Goal: Task Accomplishment & Management: Manage account settings

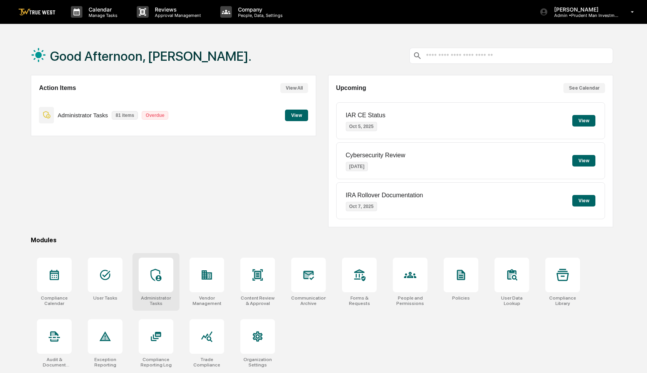
click at [155, 279] on icon at bounding box center [156, 275] width 12 height 12
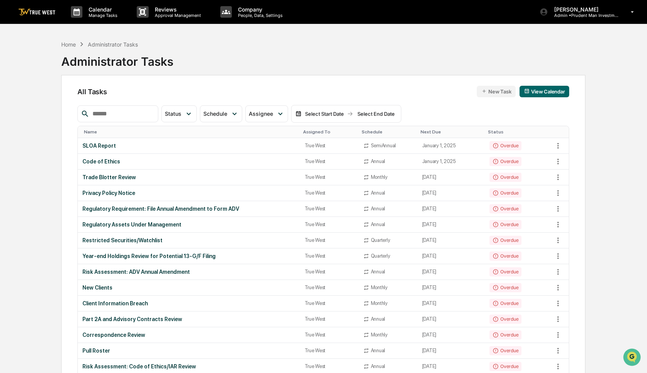
click at [139, 116] on input "text" at bounding box center [121, 114] width 65 height 10
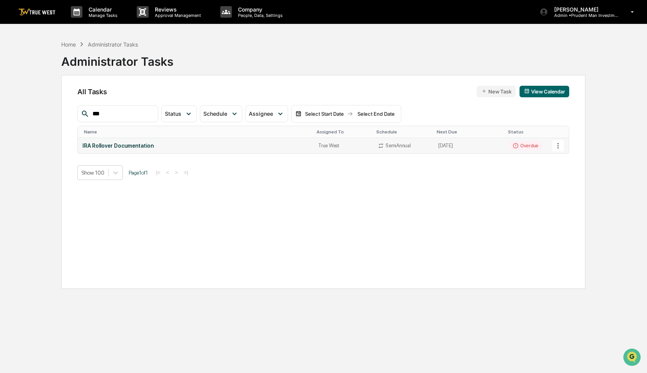
type input "***"
click at [557, 144] on icon at bounding box center [558, 146] width 8 height 8
click at [559, 184] on li "Delete Task" at bounding box center [584, 188] width 62 height 14
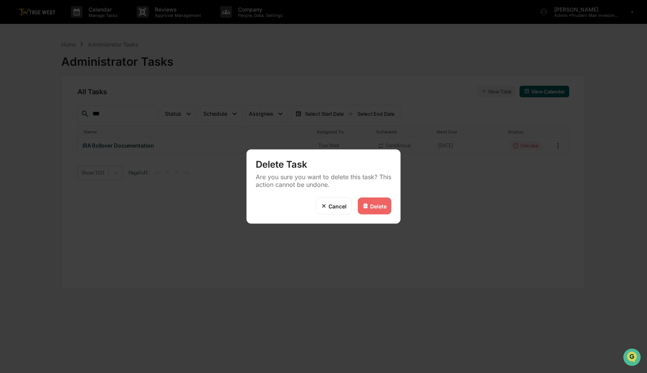
click at [376, 207] on div "Delete" at bounding box center [378, 206] width 17 height 7
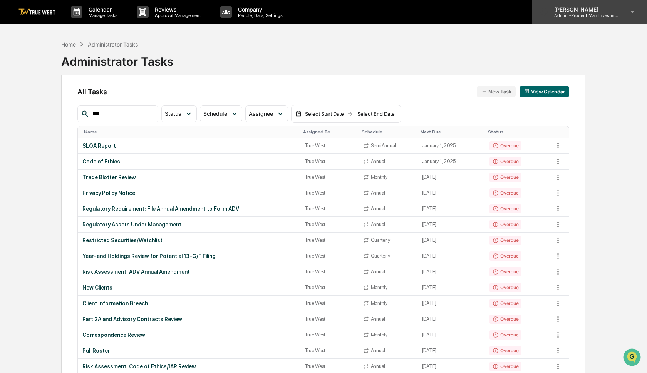
click at [589, 18] on p "Admin • Prudent Man Investment Management" at bounding box center [584, 15] width 72 height 5
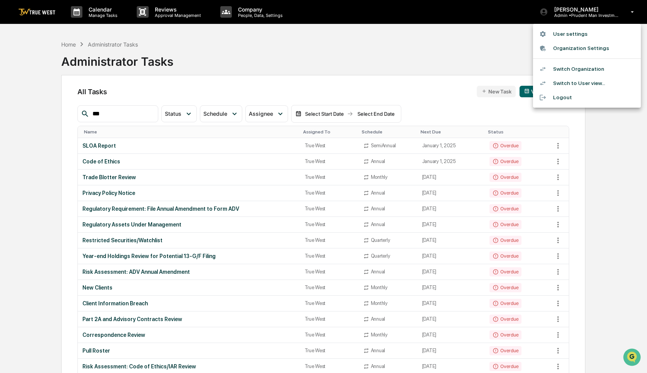
click at [569, 71] on li "Switch Organization" at bounding box center [587, 69] width 108 height 14
